Goal: Information Seeking & Learning: Learn about a topic

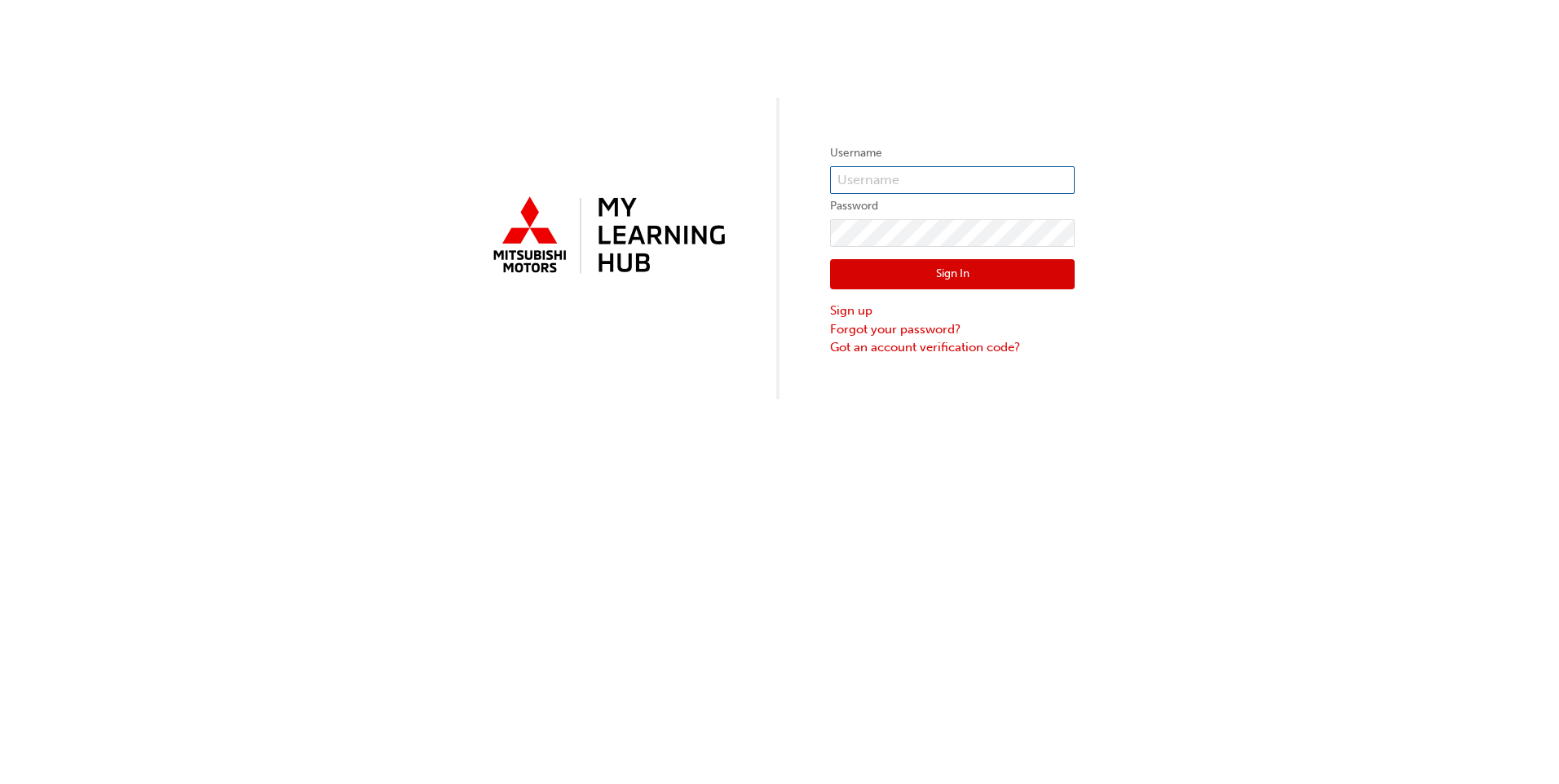
type input "0005840714"
click at [904, 265] on button "Sign In" at bounding box center [952, 274] width 245 height 31
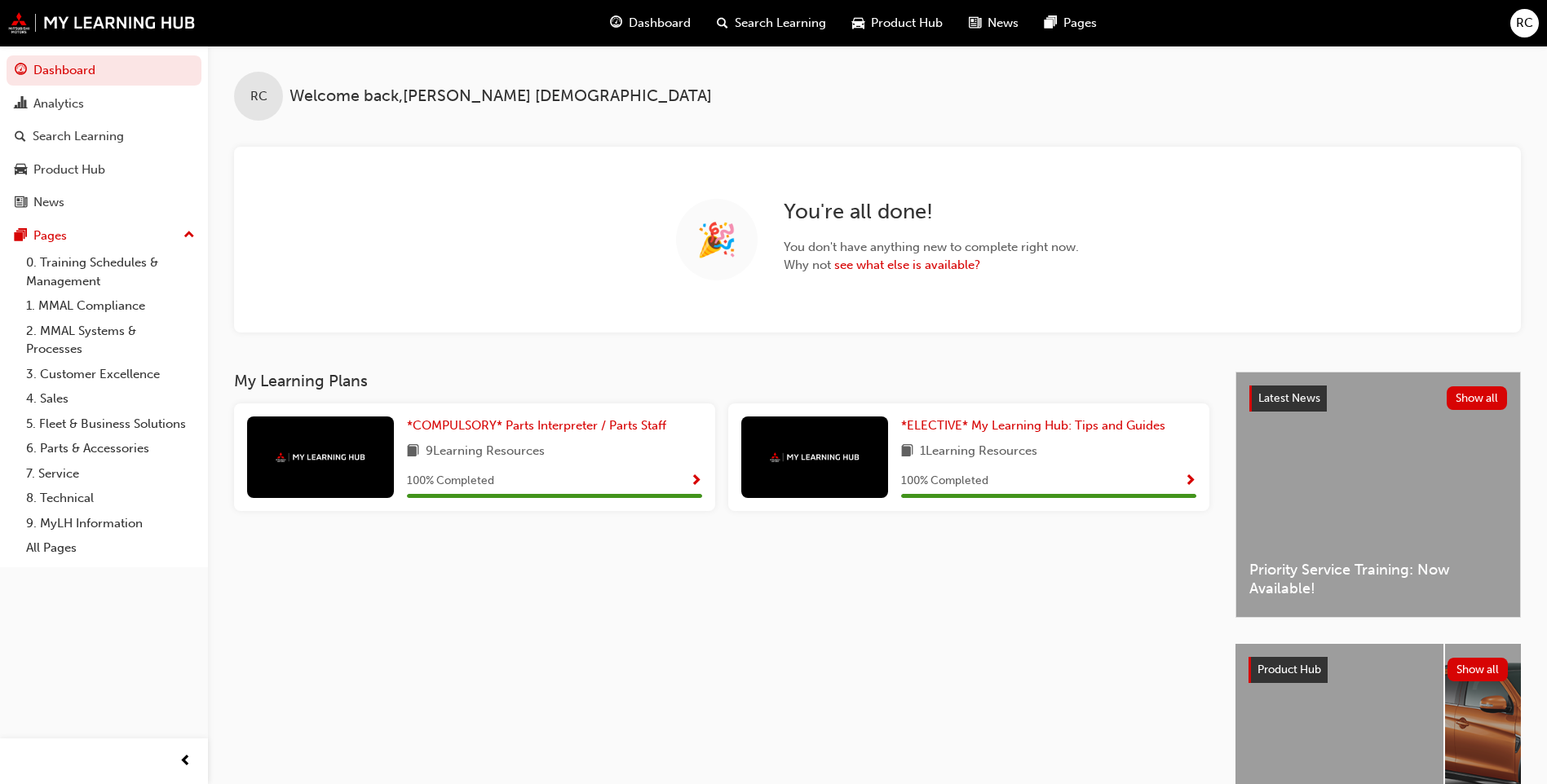
click at [777, 25] on span "Search Learning" at bounding box center [779, 23] width 91 height 19
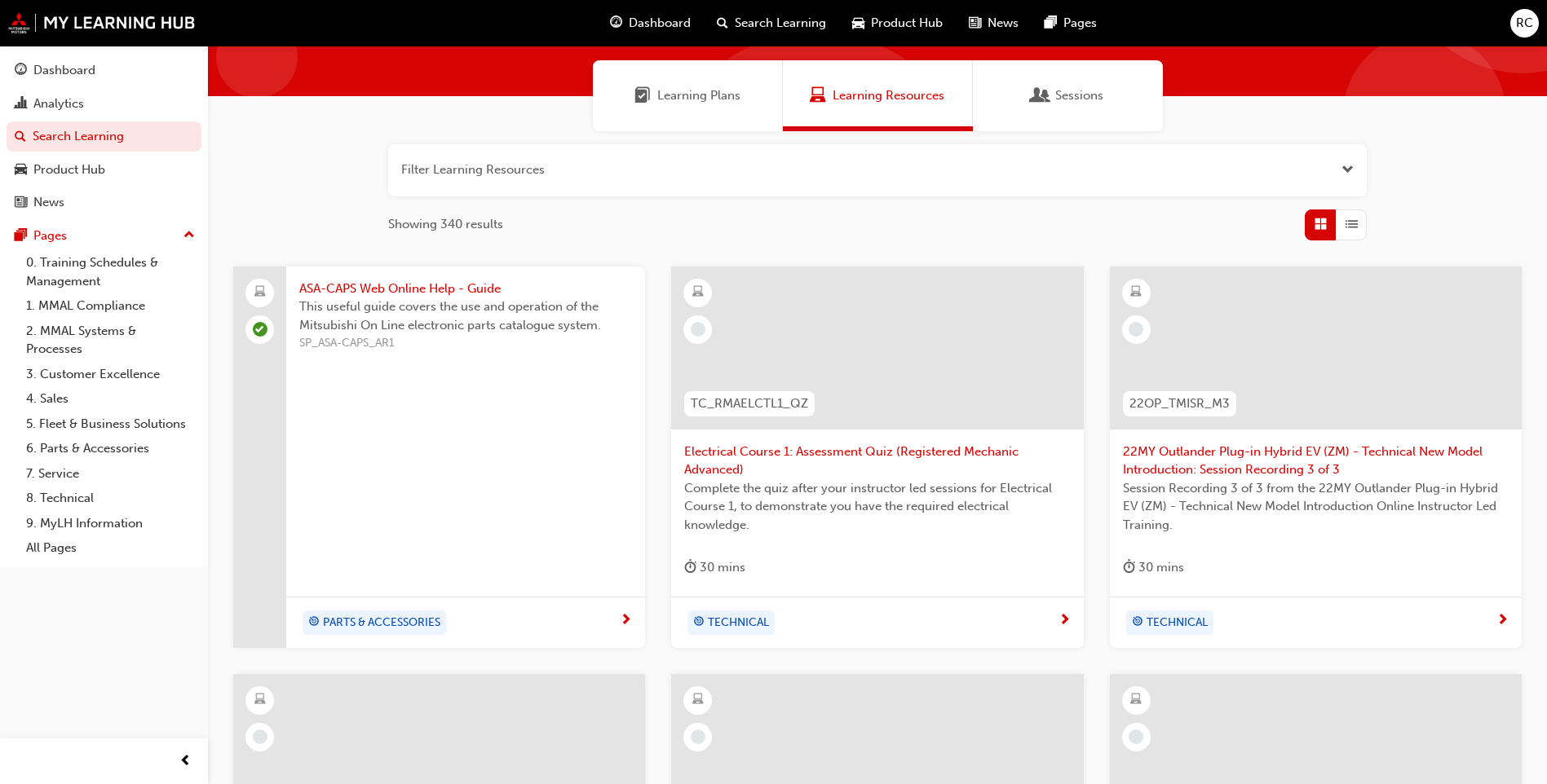
scroll to position [11, 0]
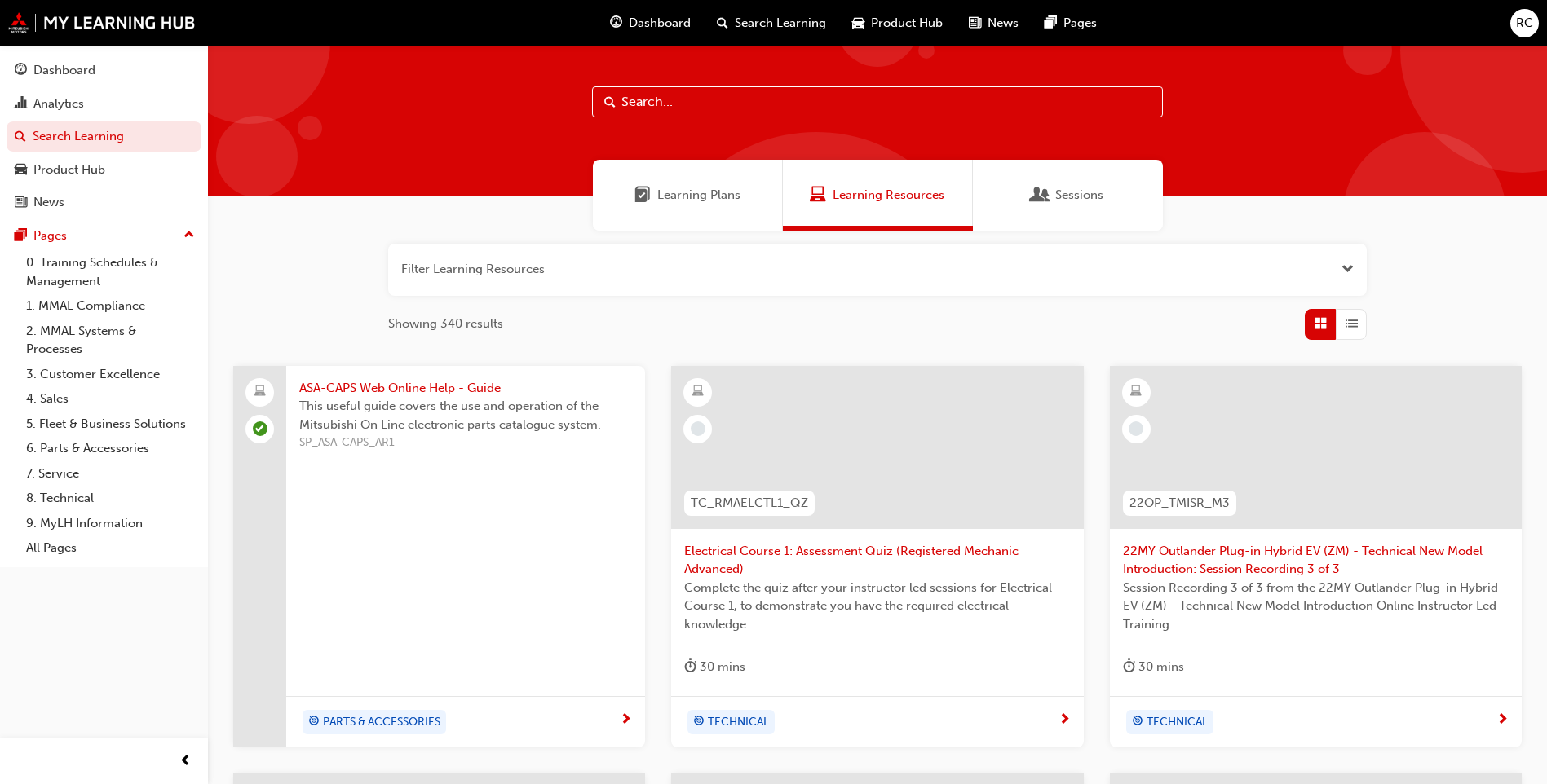
click at [1053, 199] on div "Sessions" at bounding box center [1067, 195] width 71 height 19
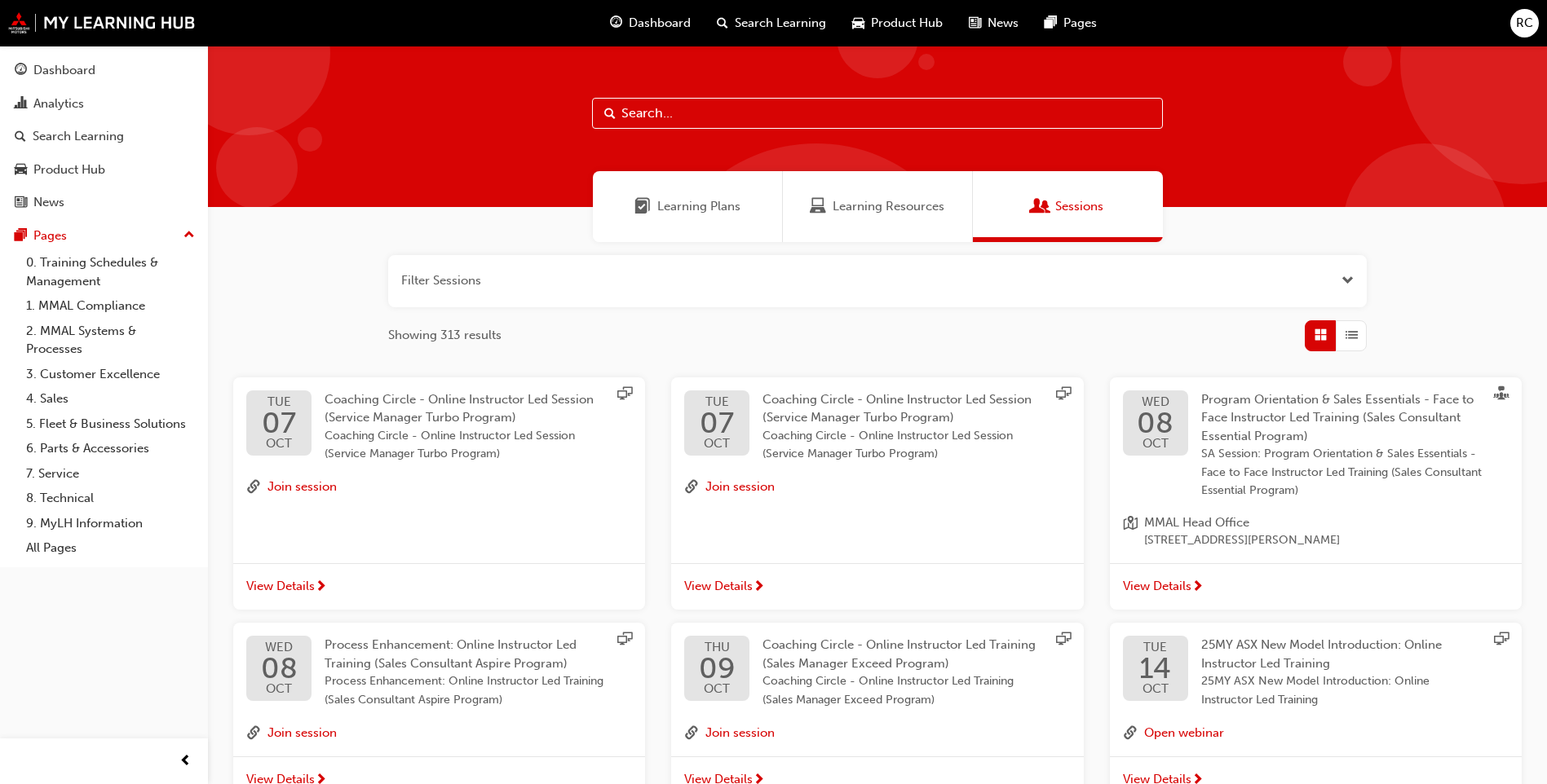
click at [732, 201] on span "Learning Plans" at bounding box center [698, 206] width 83 height 19
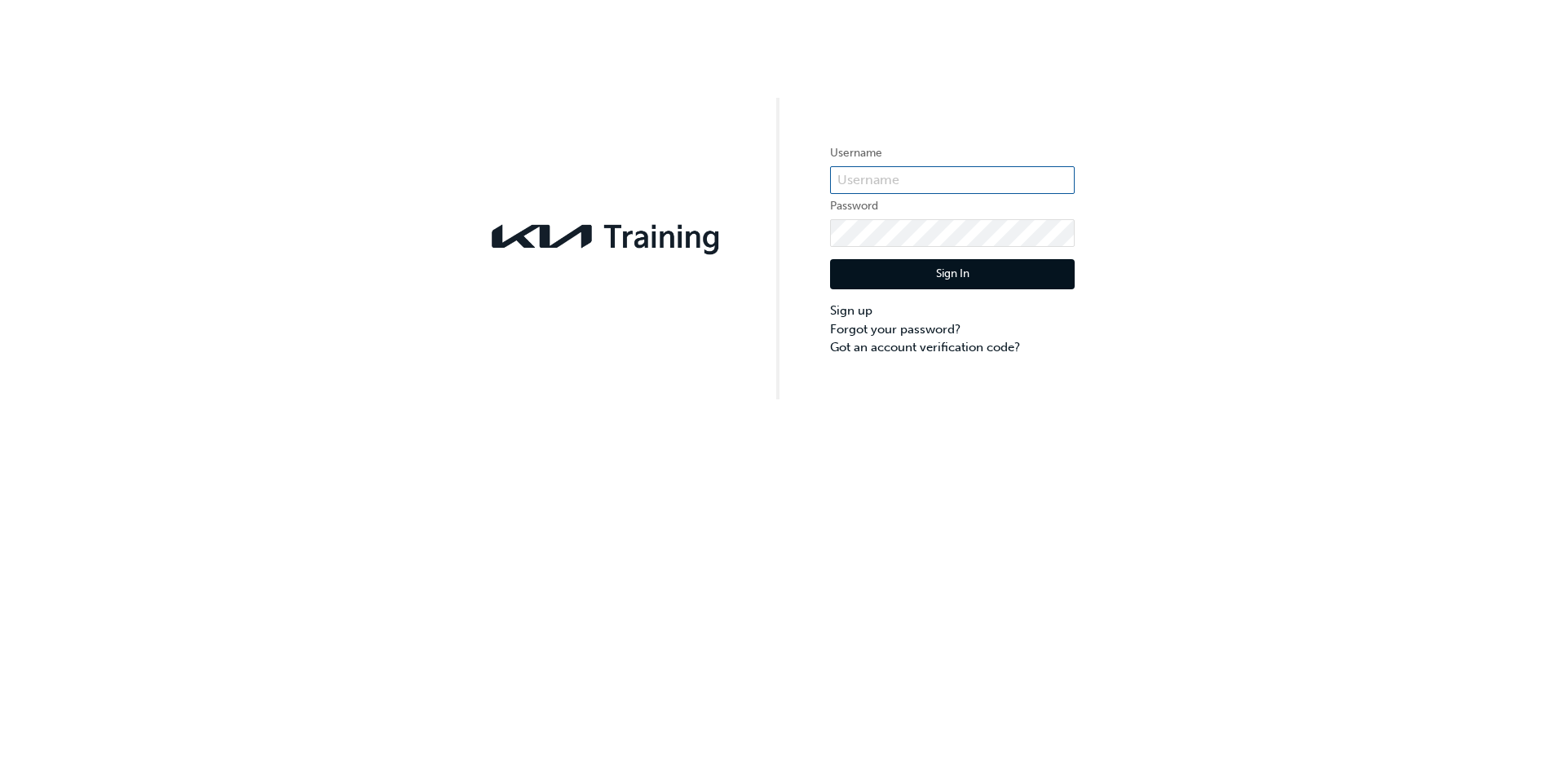
type input "KAU84001I4"
click at [933, 275] on button "Sign In" at bounding box center [952, 274] width 245 height 31
